Goal: Transaction & Acquisition: Purchase product/service

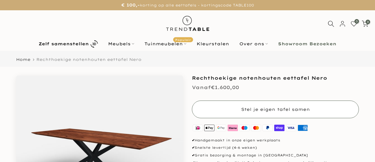
click at [245, 111] on button "Stel je eigen tafel samen" at bounding box center [275, 109] width 167 height 18
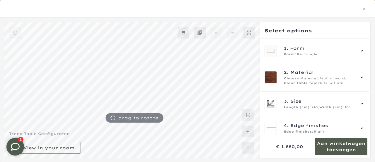
click at [338, 7] on div at bounding box center [187, 9] width 361 height 8
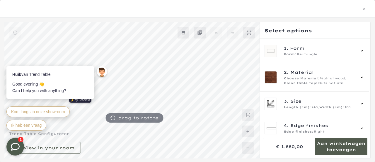
click at [336, 150] on mmq-formatted-message at bounding box center [341, 146] width 52 height 12
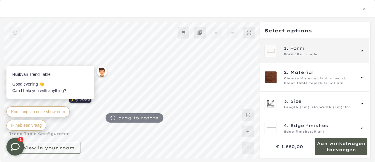
click at [313, 48] on span "1. Form" at bounding box center [319, 48] width 71 height 6
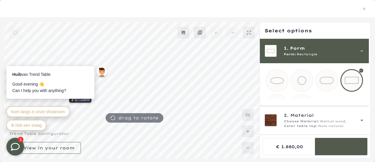
scroll to position [126, 0]
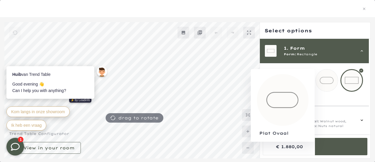
click at [326, 81] on mmq-loader at bounding box center [327, 80] width 22 height 22
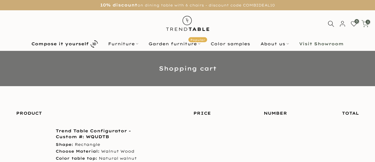
click at [368, 25] on use at bounding box center [365, 23] width 7 height 6
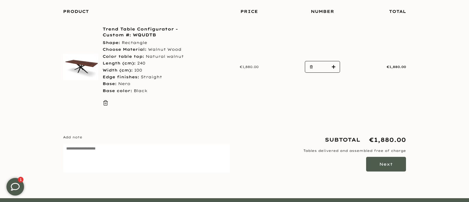
scroll to position [102, 0]
click at [375, 161] on button "Next" at bounding box center [386, 164] width 40 height 15
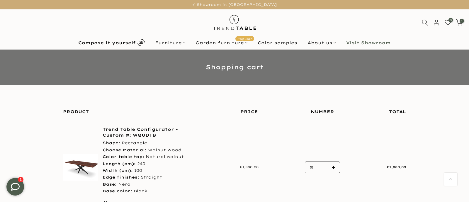
scroll to position [1, 0]
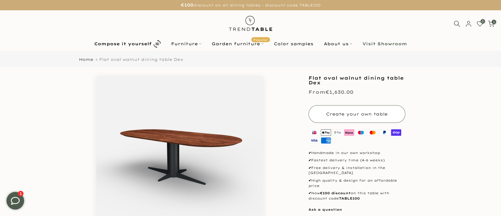
click at [351, 116] on font "Create your own table" at bounding box center [357, 113] width 62 height 5
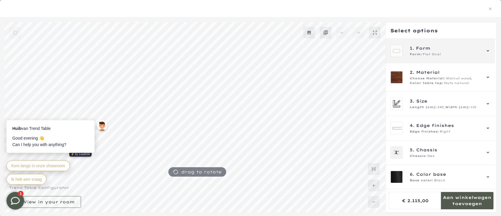
click at [427, 45] on font "Form" at bounding box center [423, 47] width 15 height 5
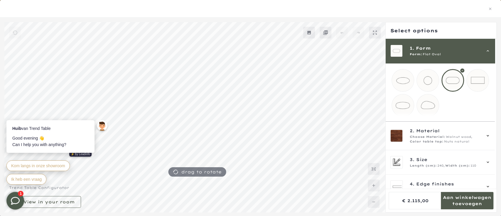
click at [392, 13] on div at bounding box center [250, 9] width 501 height 18
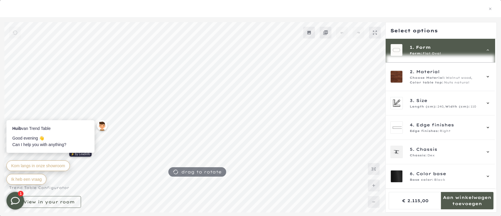
scroll to position [260, 0]
click at [450, 201] on mmq-formatted-message at bounding box center [466, 200] width 52 height 12
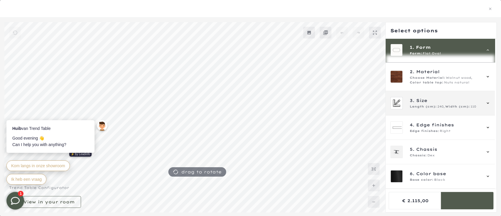
scroll to position [0, 0]
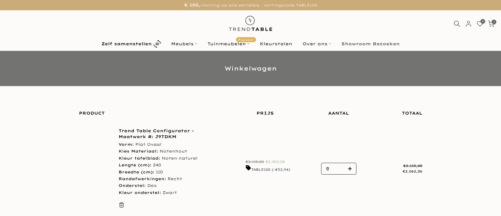
click at [340, 168] on input "*" at bounding box center [338, 168] width 10 height 11
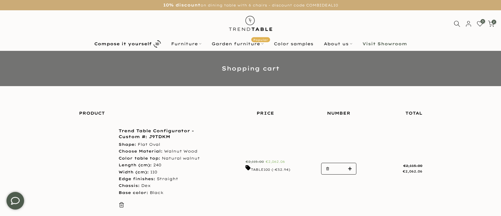
type input "***"
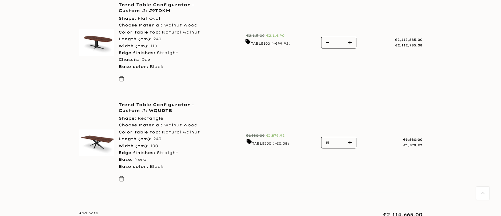
scroll to position [126, 0]
click at [328, 142] on icon "button" at bounding box center [328, 142] width 4 height 4
type input "*"
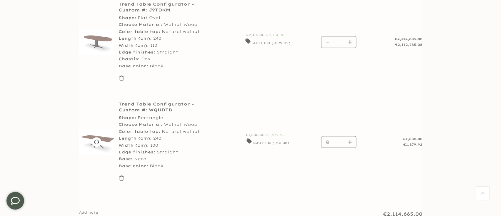
scroll to position [0, 0]
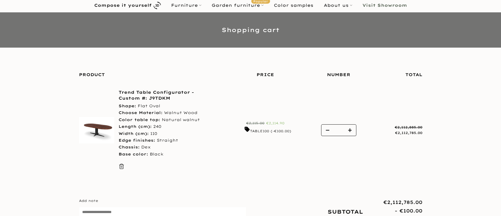
scroll to position [39, 0]
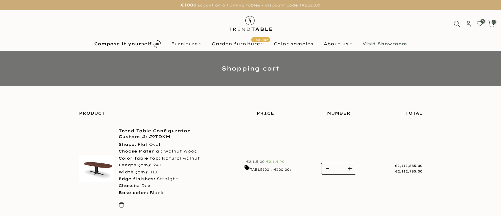
scroll to position [39, 0]
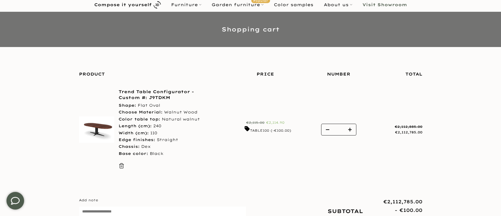
click at [338, 128] on input "***" at bounding box center [338, 129] width 10 height 11
type input "*"
click at [322, 161] on form "Product Price Number Total Trend Table Configurator - Custom #: J9TDKM Shape: […" at bounding box center [250, 170] width 343 height 210
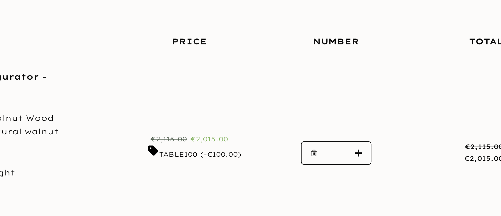
scroll to position [38, 0]
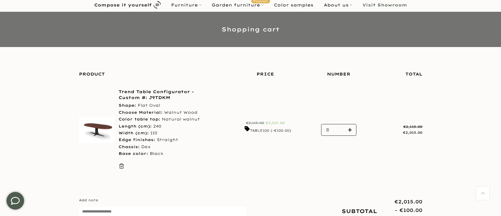
click at [326, 126] on button "button" at bounding box center [325, 130] width 9 height 12
type input "*"
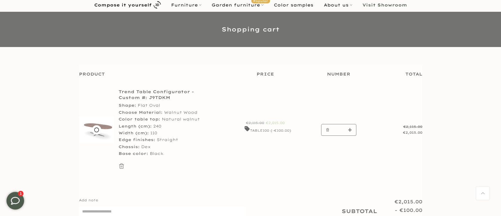
click at [291, 110] on form "Product Price Number Total Trend Table Configurator - Custom #: J9TDKM Shape: […" at bounding box center [250, 170] width 343 height 210
